Goal: Navigation & Orientation: Find specific page/section

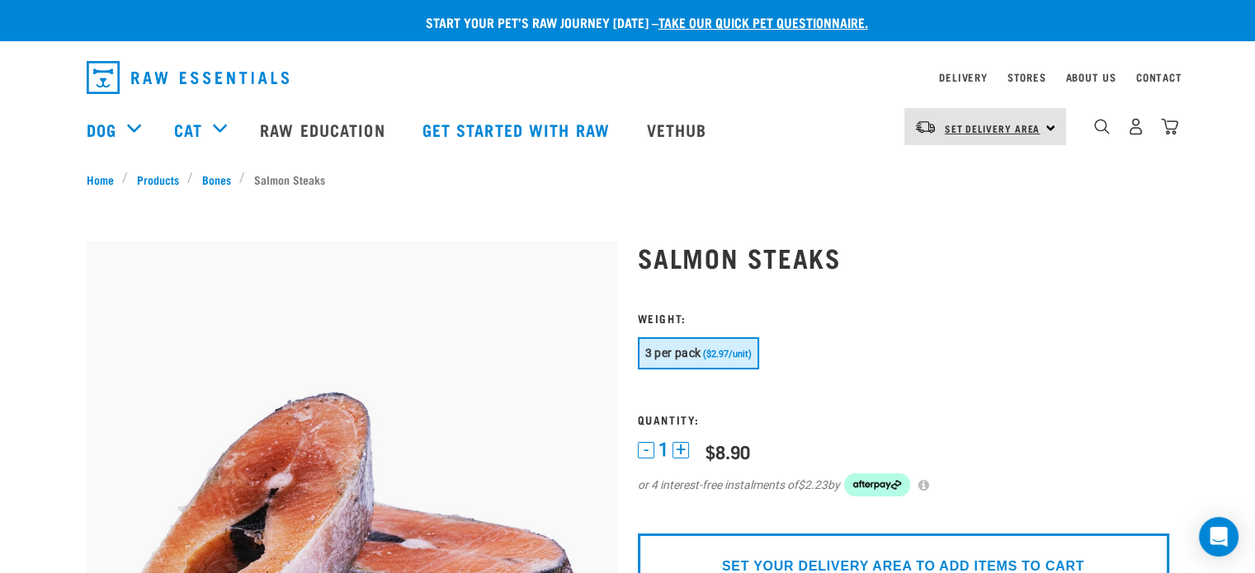
click at [1033, 127] on span "Set Delivery Area" at bounding box center [993, 128] width 96 height 6
click at [980, 169] on link "[GEOGRAPHIC_DATA]" at bounding box center [983, 173] width 158 height 36
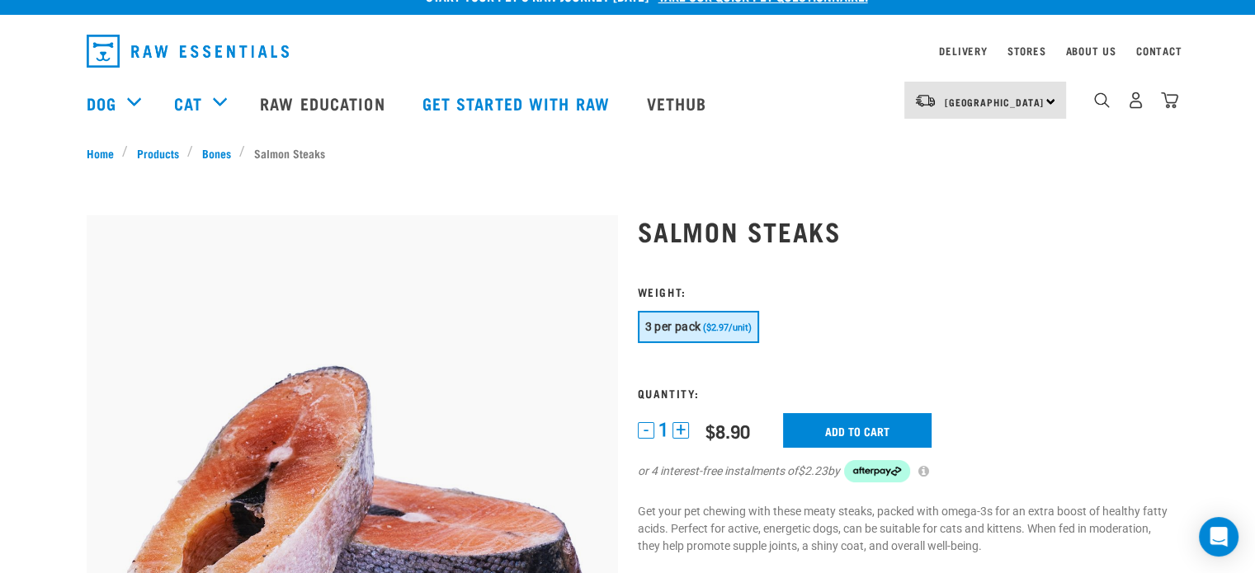
scroll to position [26, 0]
click at [1074, 53] on link "About Us" at bounding box center [1090, 51] width 50 height 6
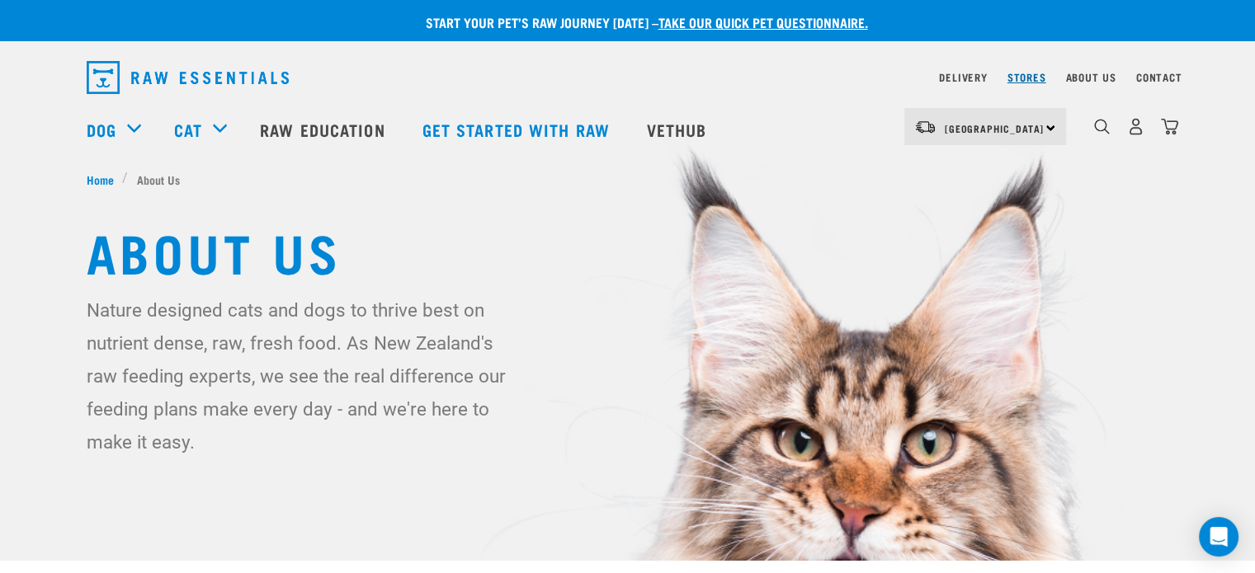
click at [1021, 74] on link "Stores" at bounding box center [1027, 77] width 39 height 6
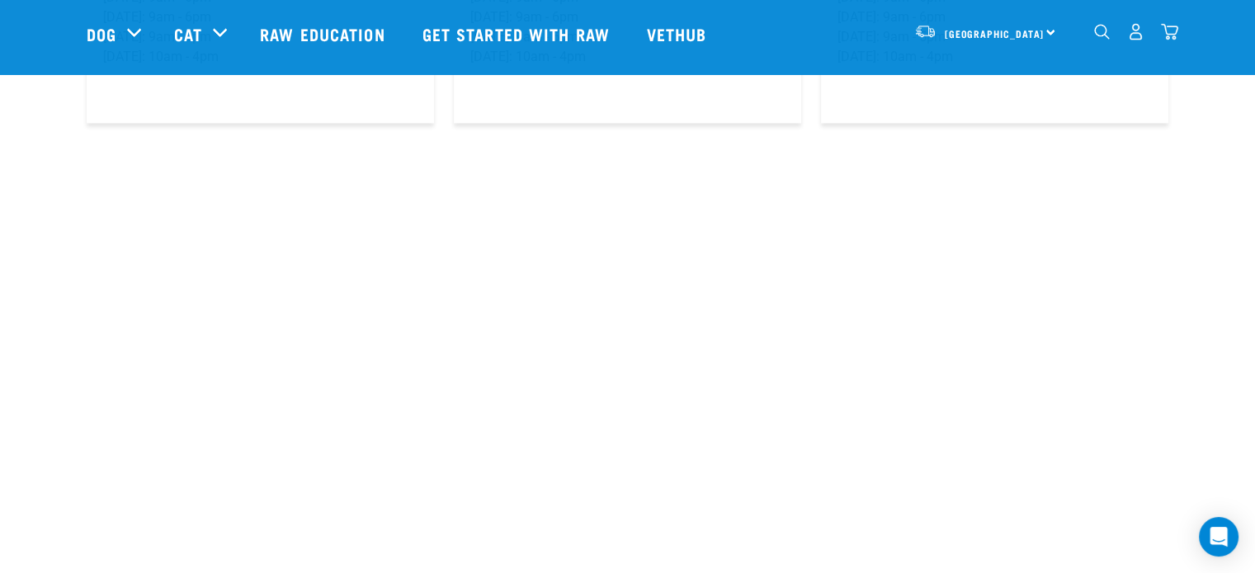
scroll to position [2850, 0]
